Goal: Find specific page/section: Find specific page/section

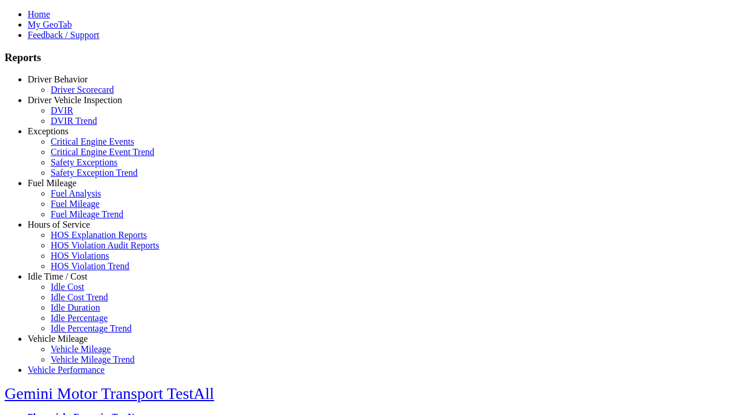
click at [66, 281] on link "Idle Time / Cost" at bounding box center [58, 276] width 60 height 10
click at [75, 323] on link "Idle Percentage Trend" at bounding box center [91, 328] width 81 height 10
select select "**"
